Goal: Transaction & Acquisition: Purchase product/service

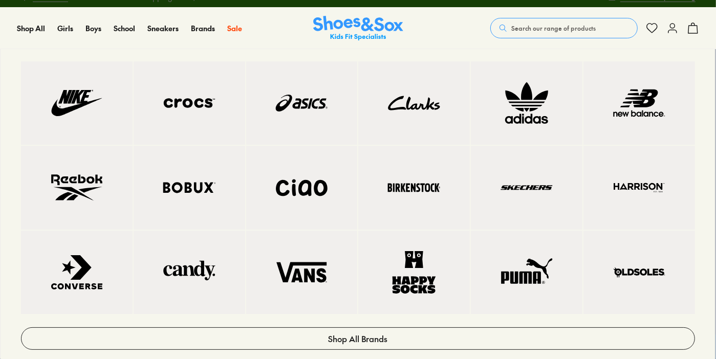
click at [95, 185] on img at bounding box center [76, 187] width 71 height 42
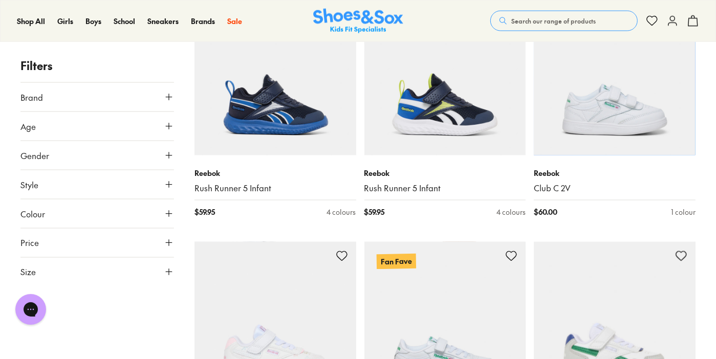
scroll to position [1159, 0]
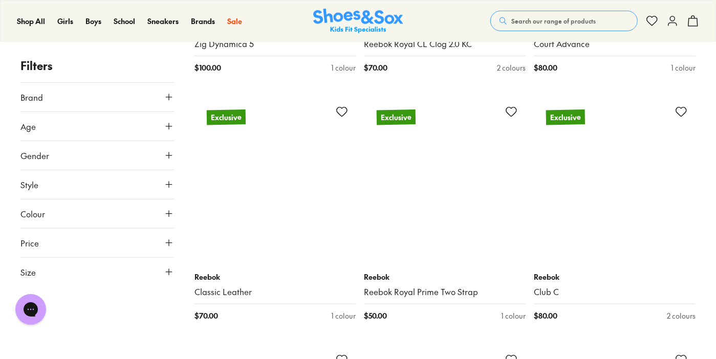
scroll to position [3290, 0]
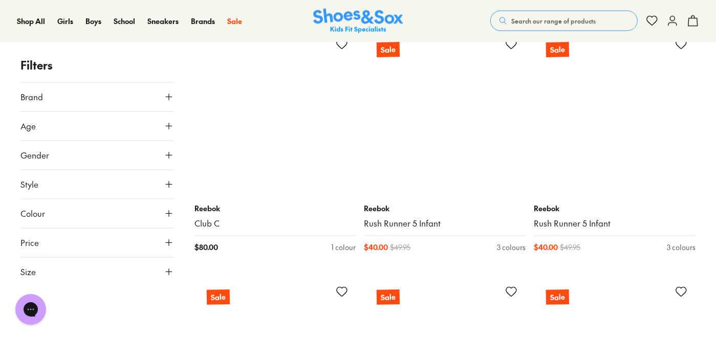
scroll to position [6838, 0]
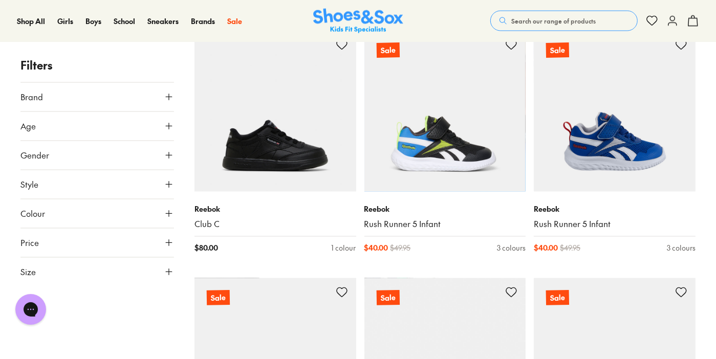
click at [524, 15] on button "Search our range of products" at bounding box center [563, 21] width 147 height 20
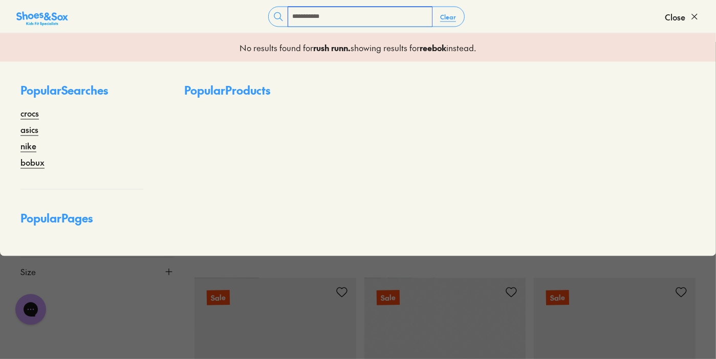
type input "**********"
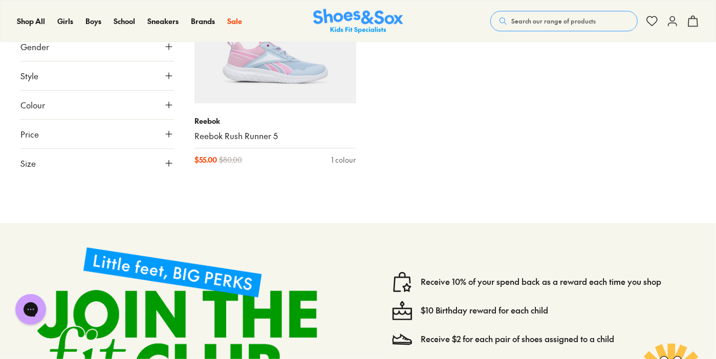
scroll to position [1956, 0]
